Goal: Task Accomplishment & Management: Use online tool/utility

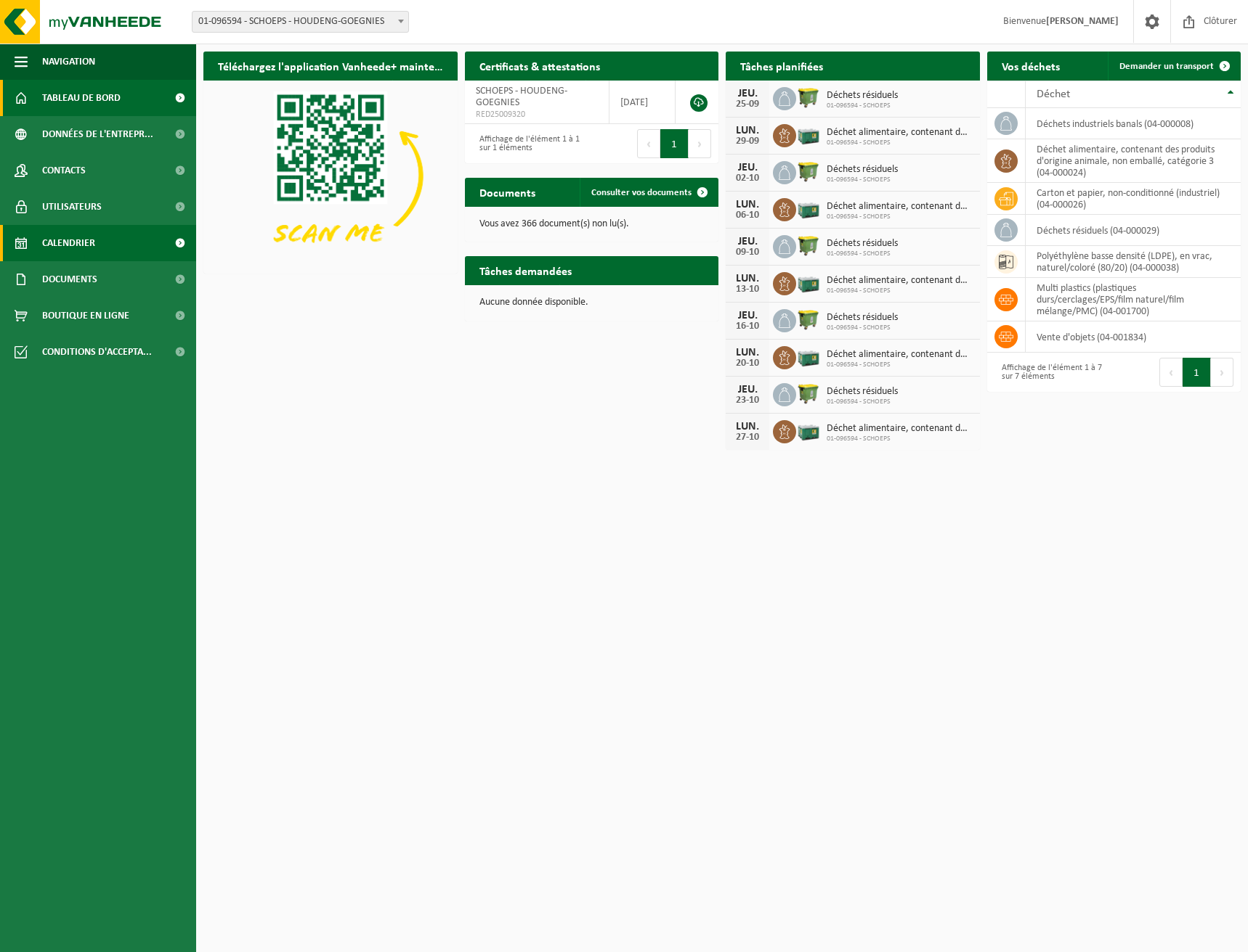
click at [78, 242] on span "Calendrier" at bounding box center [69, 243] width 53 height 37
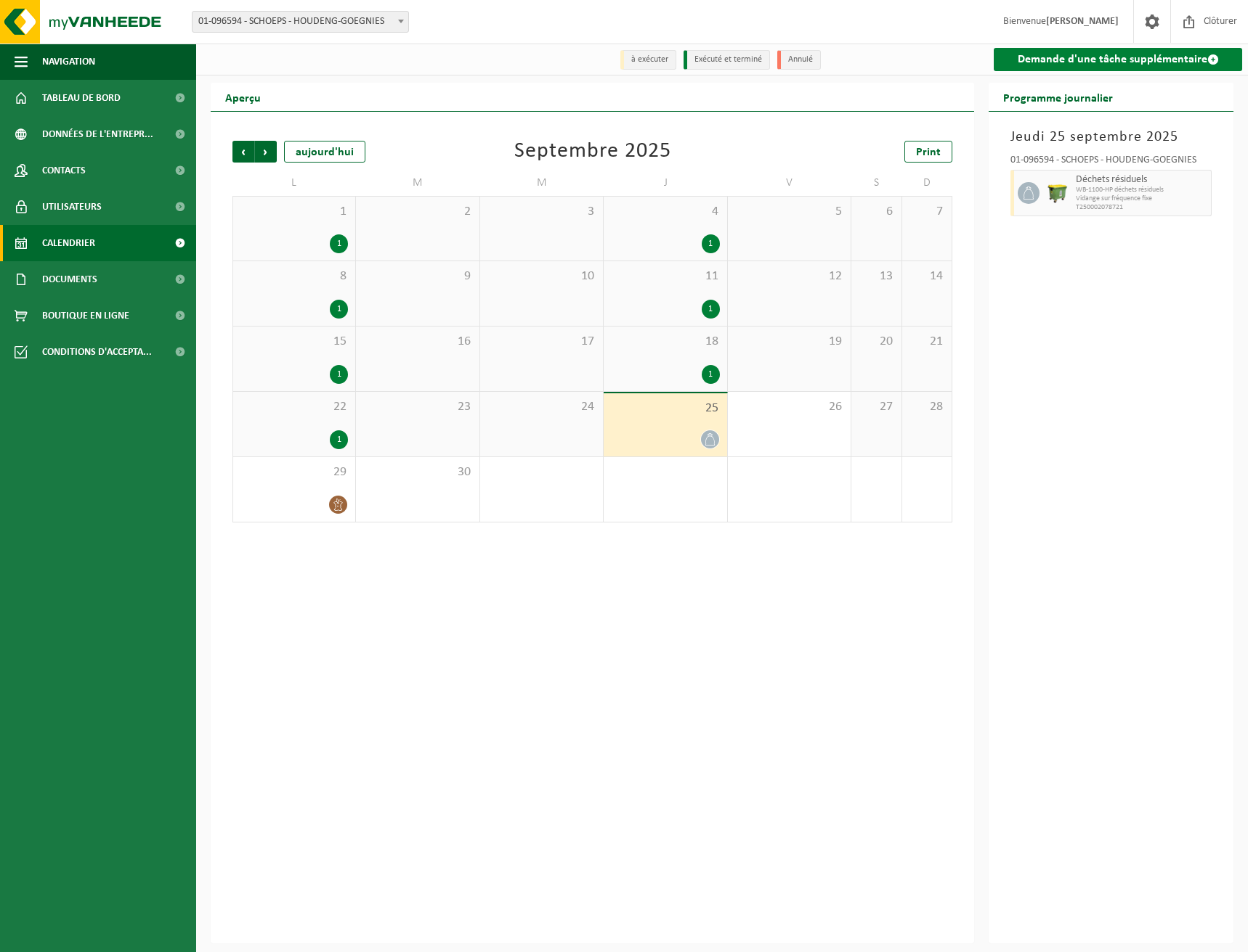
click at [1083, 53] on link "Demande d'une tâche supplémentaire" at bounding box center [1117, 58] width 248 height 23
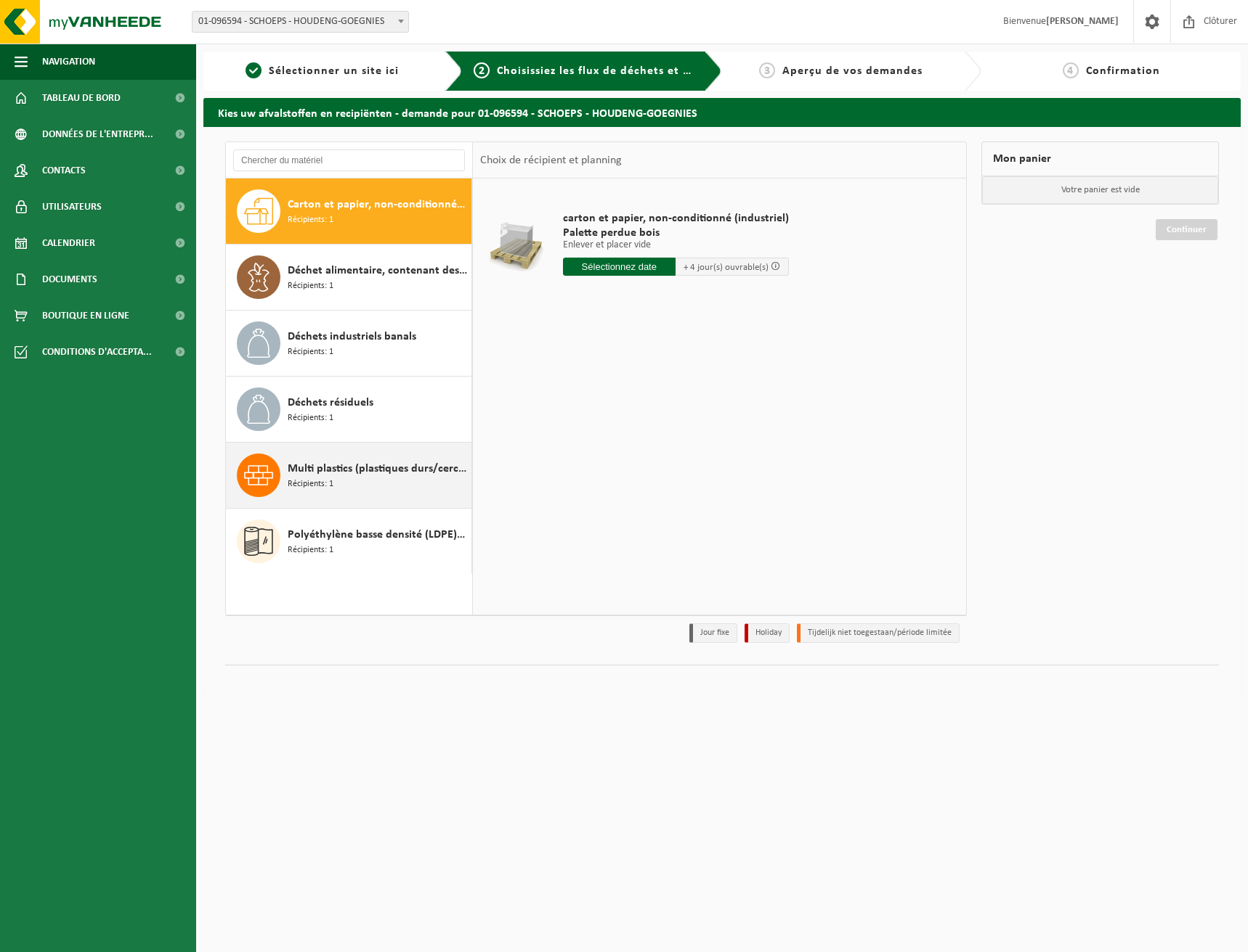
click at [316, 475] on span "Multi plastics (plastiques durs/cerclages/EPS/film naturel/film mélange/PMC)" at bounding box center [378, 470] width 180 height 18
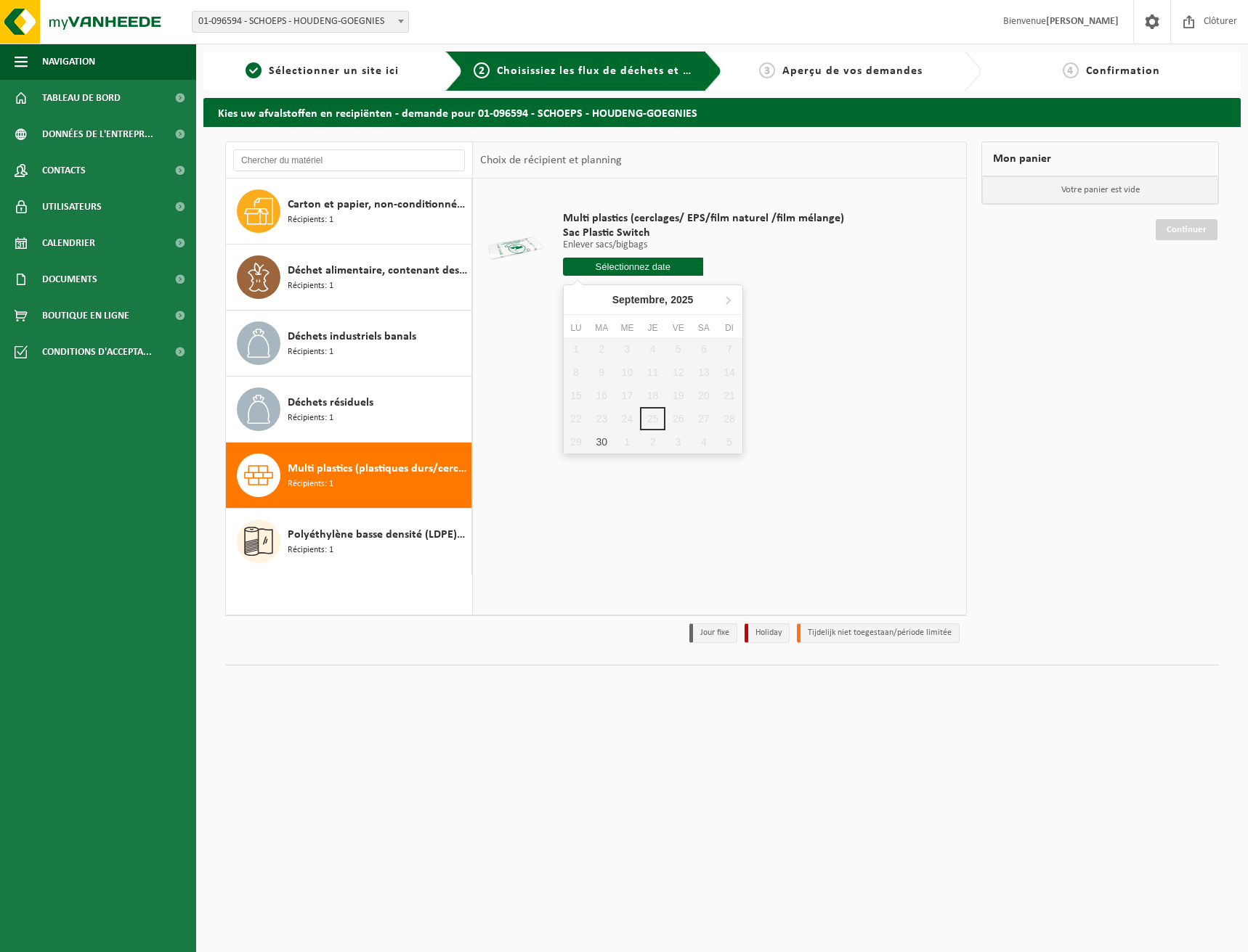
click at [598, 266] on input "text" at bounding box center [633, 267] width 140 height 18
click at [602, 450] on div "30" at bounding box center [602, 441] width 26 height 23
type input "à partir de 2025-09-30"
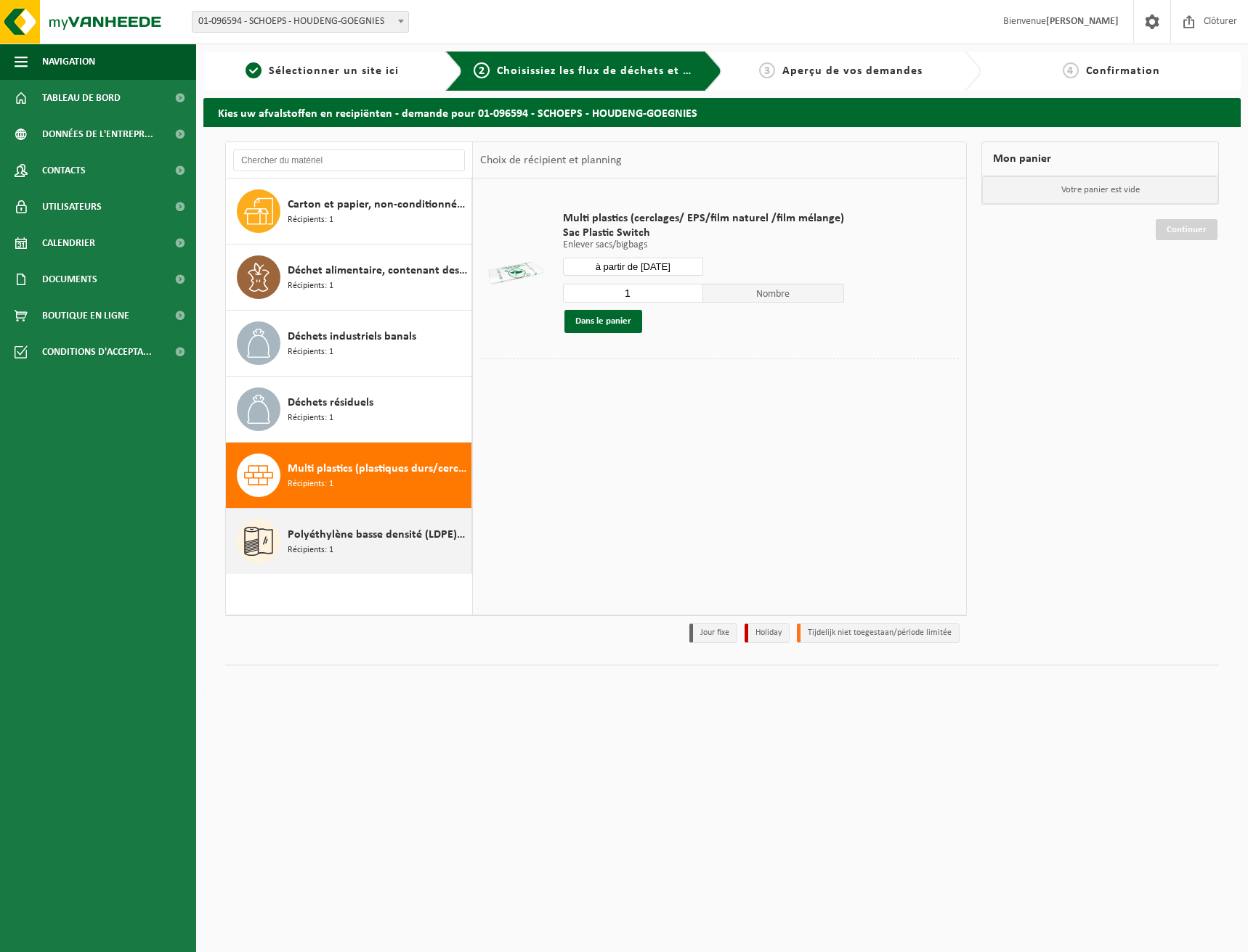
click at [336, 534] on span "Polyéthylène basse densité (LDPE), en vrac, naturel/coloré (80/20)" at bounding box center [378, 535] width 180 height 18
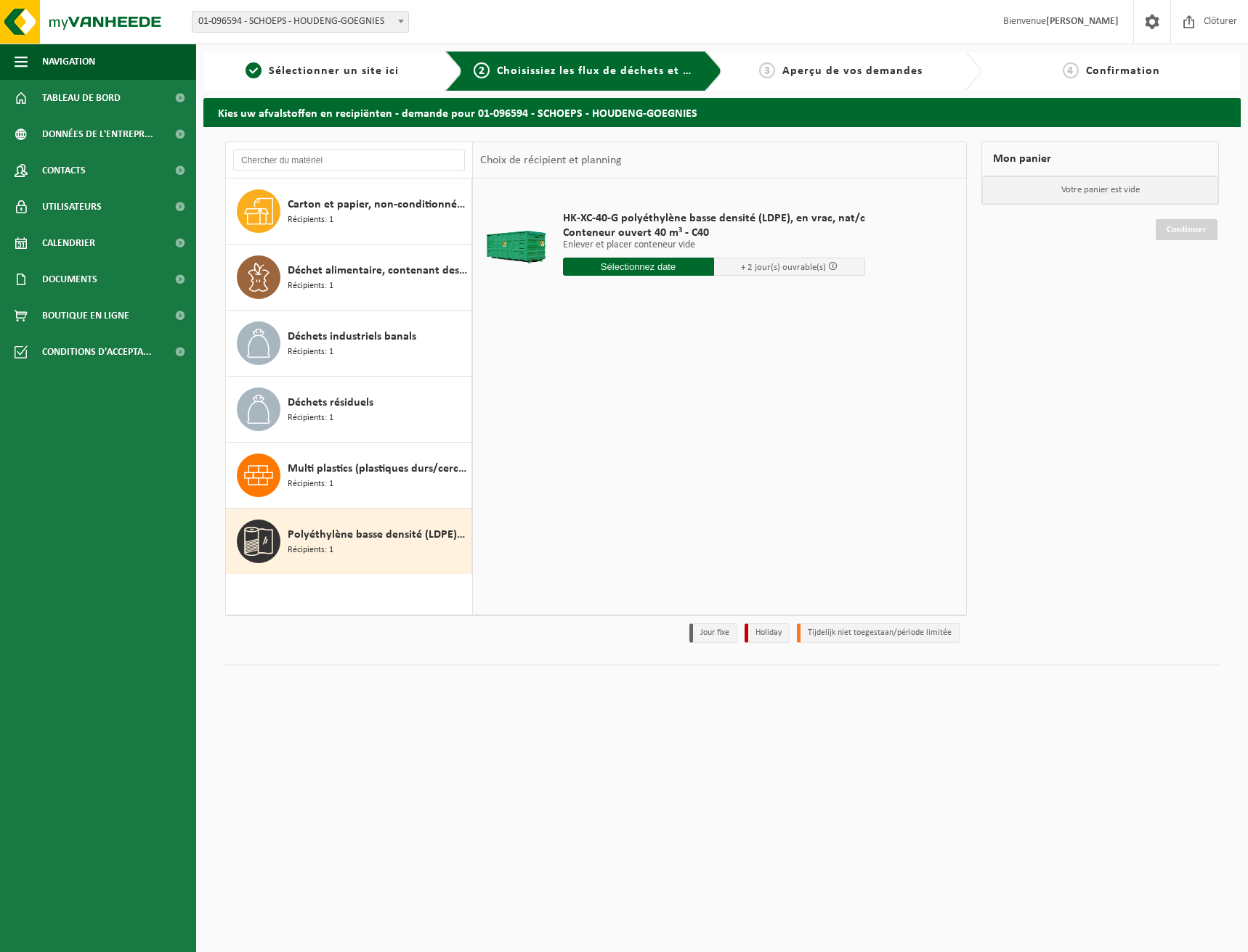
click at [671, 265] on input "text" at bounding box center [638, 267] width 151 height 18
click at [669, 422] on div "26" at bounding box center [678, 418] width 26 height 23
type input "à partir de 2025-09-26"
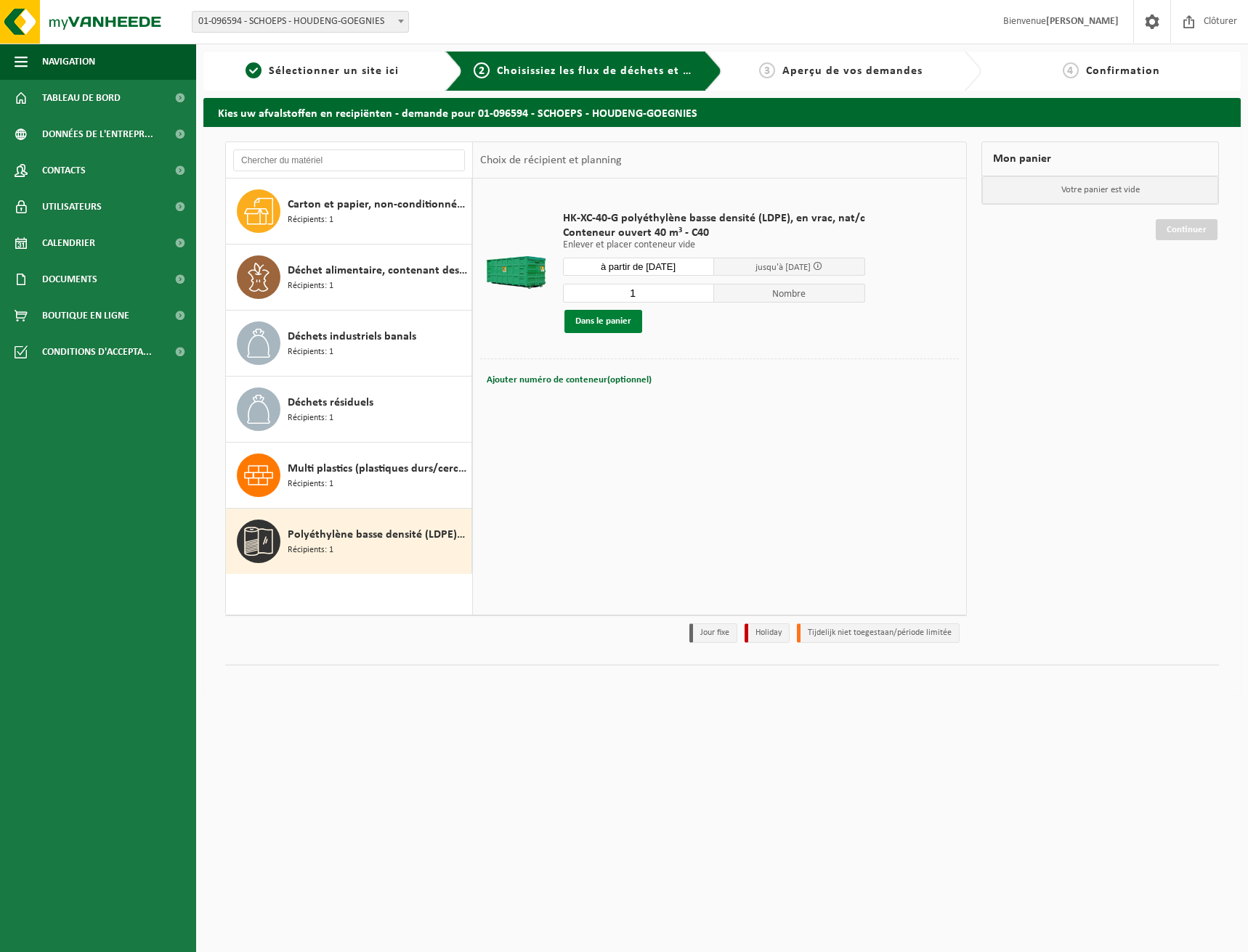
click at [600, 324] on button "Dans le panier" at bounding box center [603, 321] width 78 height 23
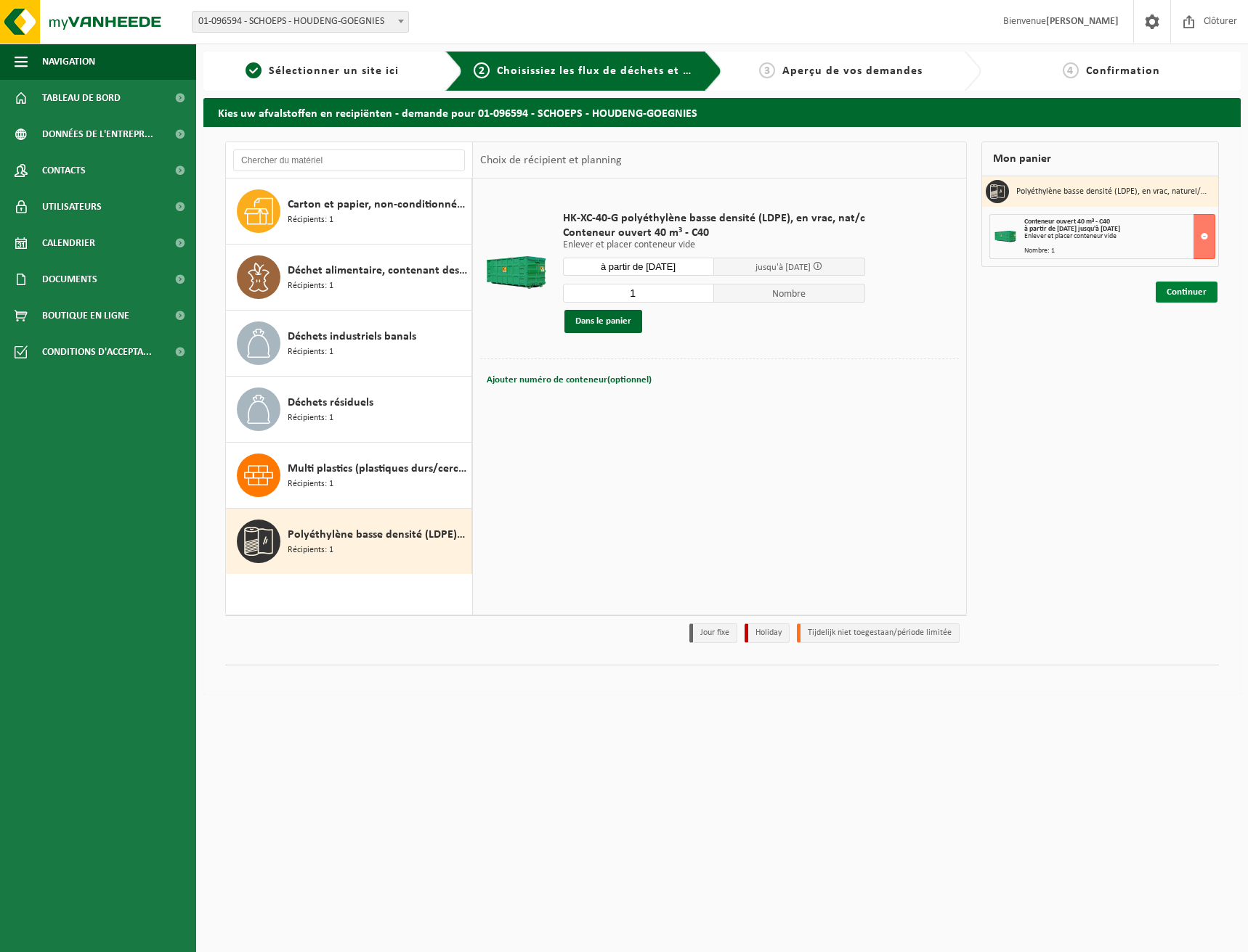
click at [1170, 291] on link "Continuer" at bounding box center [1186, 292] width 61 height 21
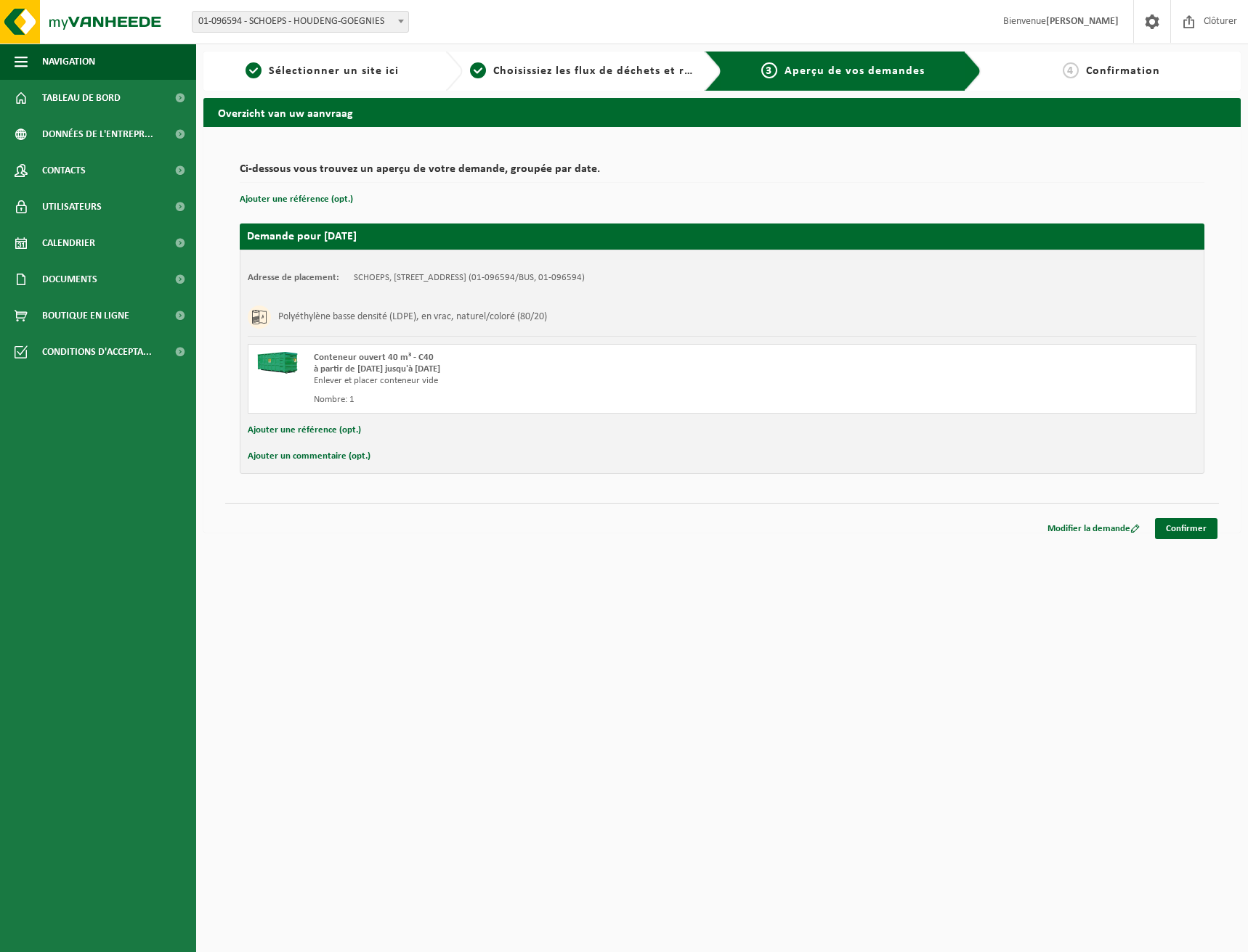
click at [292, 457] on button "Ajouter un commentaire (opt.)" at bounding box center [309, 456] width 123 height 19
click at [397, 456] on input "text" at bounding box center [745, 458] width 873 height 22
paste input "valorisés au recyclage polyéthylène basse densité (LDPE), en vrac, nat/col80/20."
drag, startPoint x: 432, startPoint y: 458, endPoint x: 466, endPoint y: 459, distance: 34.0
click at [466, 459] on input "ATTENTION, Merci de veiller à traiter les déchets valorisés au recyclage polyét…" at bounding box center [745, 458] width 873 height 22
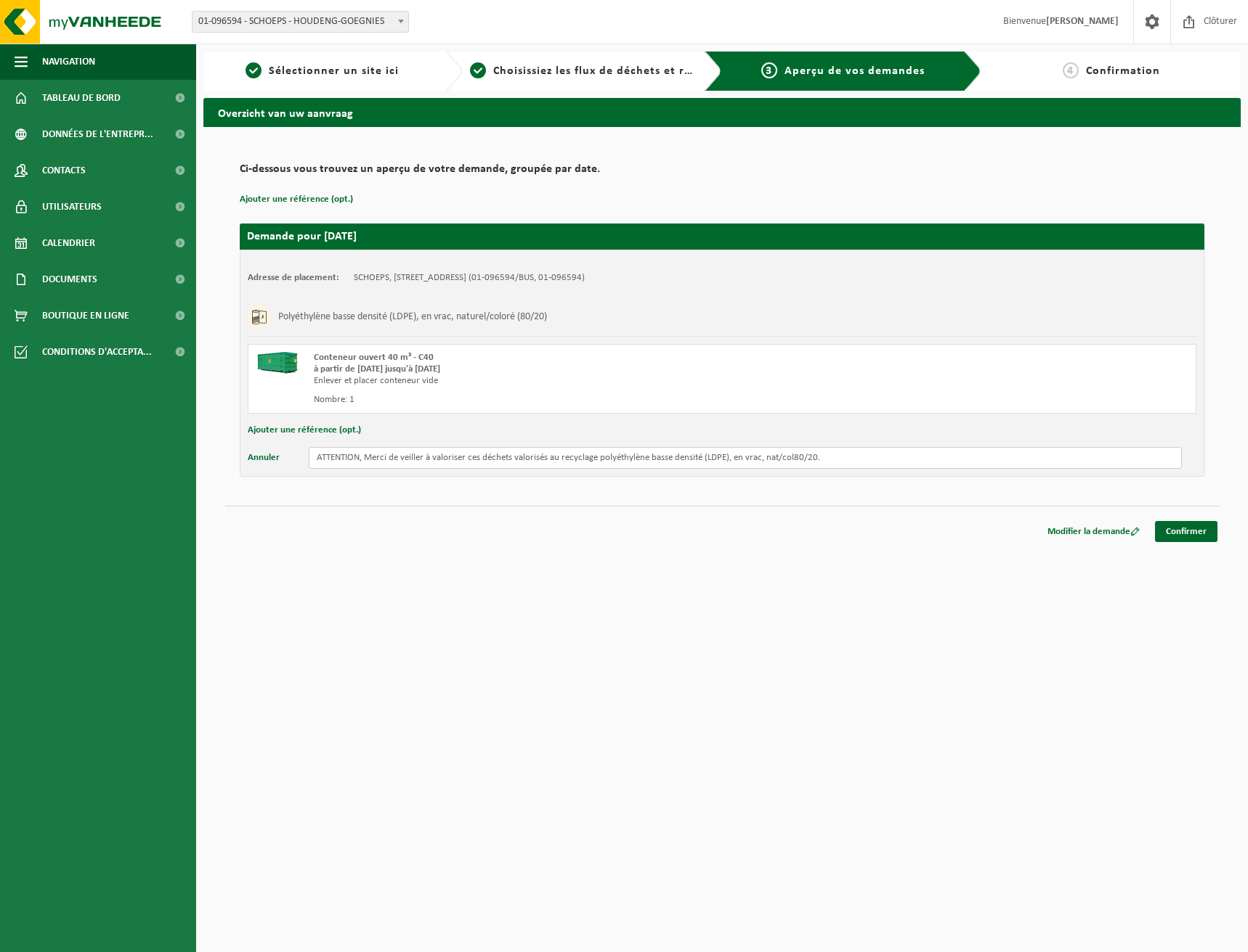
drag, startPoint x: 512, startPoint y: 460, endPoint x: 573, endPoint y: 466, distance: 61.3
click at [573, 466] on input "ATTENTION, Merci de veiller à valoriser ces déchets valorisés au recyclage poly…" at bounding box center [745, 458] width 873 height 22
click at [540, 460] on input "ATTENTION, Merci de veiller à valoriser ces déchets valorisés au recyclage poly…" at bounding box center [745, 458] width 873 height 22
drag, startPoint x: 516, startPoint y: 459, endPoint x: 561, endPoint y: 460, distance: 45.0
click at [561, 460] on input "ATTENTION, Merci de veiller à valoriser ces déchets valorisés au recyclage poly…" at bounding box center [745, 458] width 873 height 22
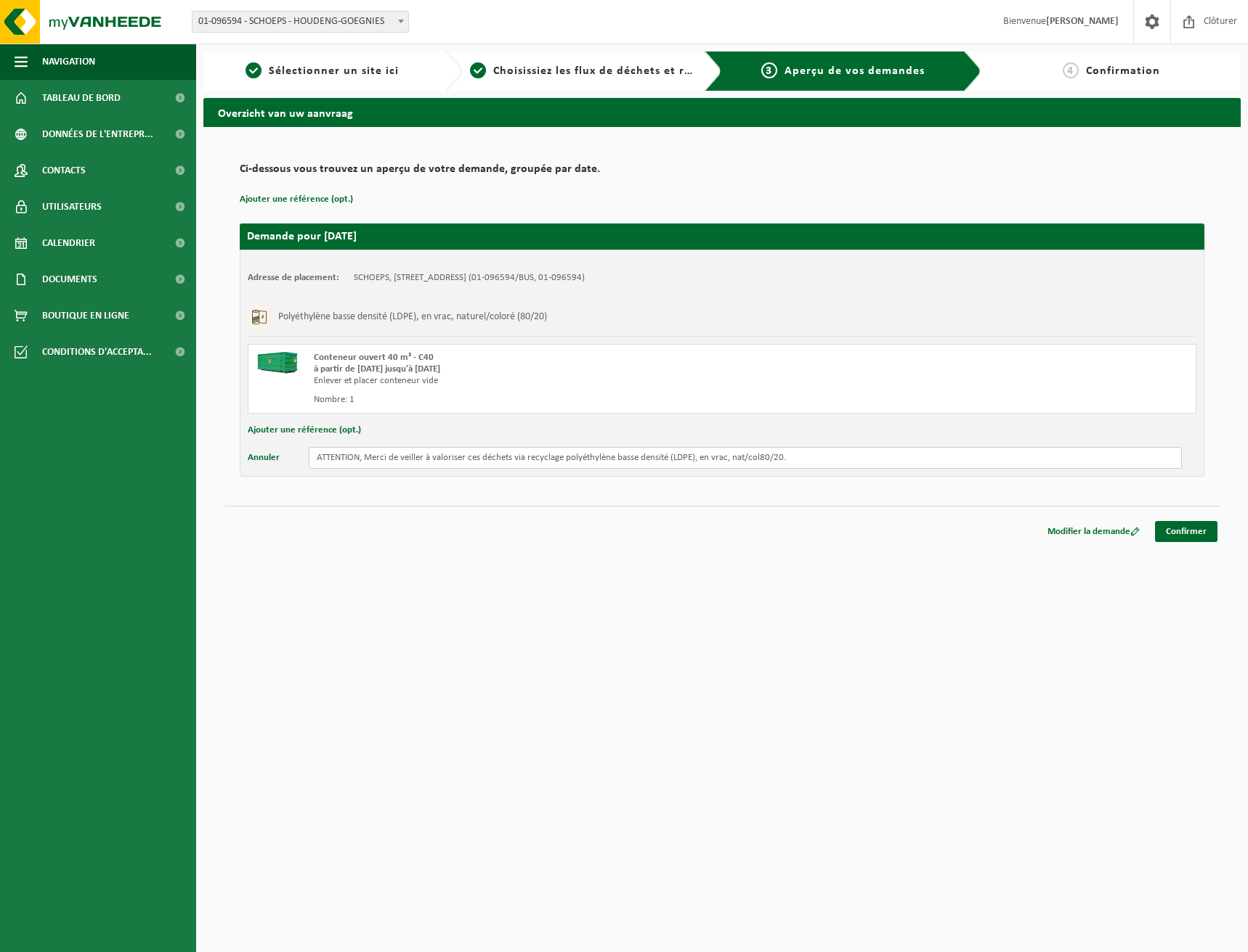
click at [866, 460] on input "ATTENTION, Merci de veiller à valoriser ces déchets via recyclage polyéthylène …" at bounding box center [745, 458] width 873 height 22
type input "ATTENTION, Merci de veiller à valoriser ces déchets via recyclage polyéthylène …"
click at [1175, 526] on link "Confirmer" at bounding box center [1186, 531] width 62 height 21
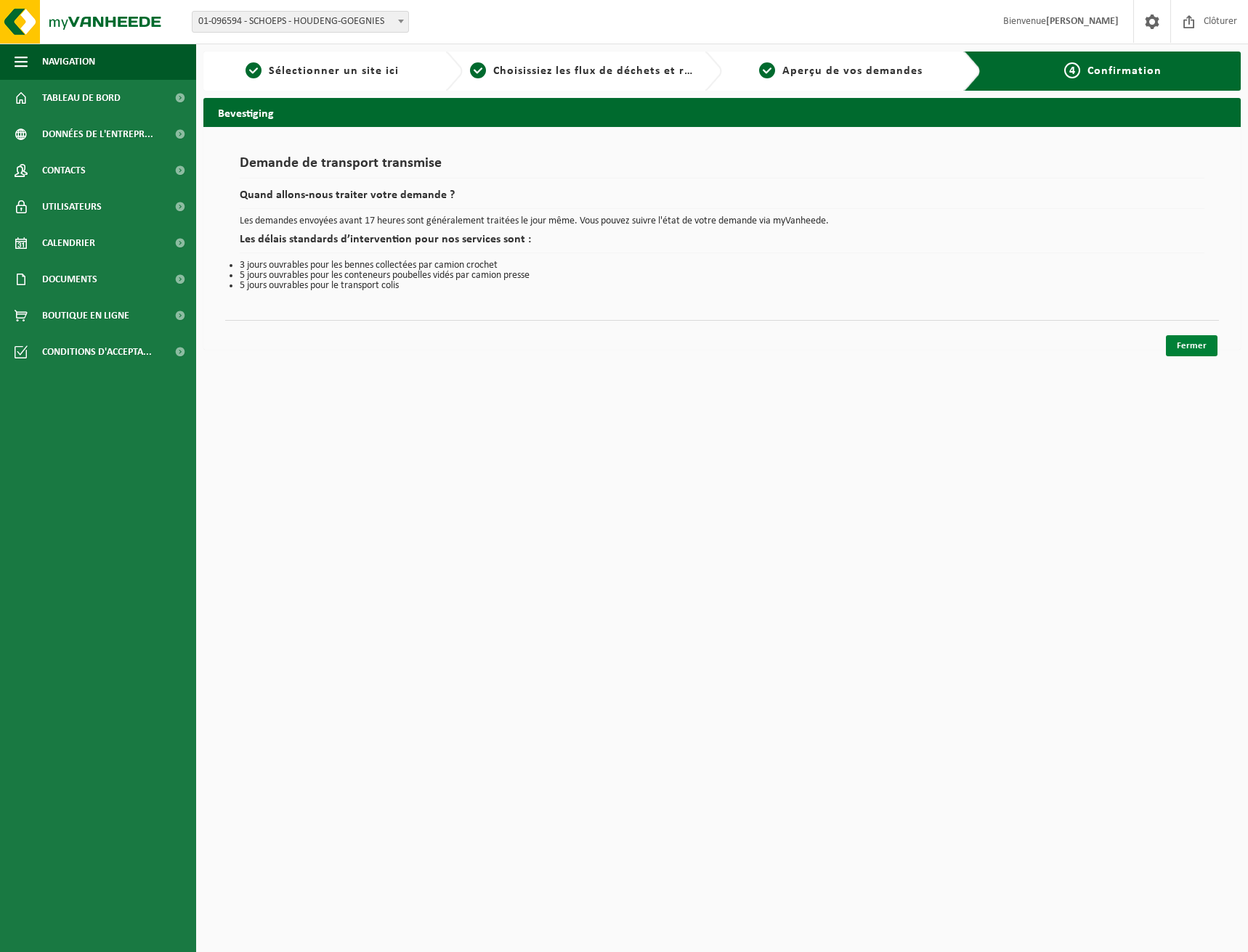
click at [1185, 339] on link "Fermer" at bounding box center [1192, 345] width 51 height 21
